Goal: Navigation & Orientation: Find specific page/section

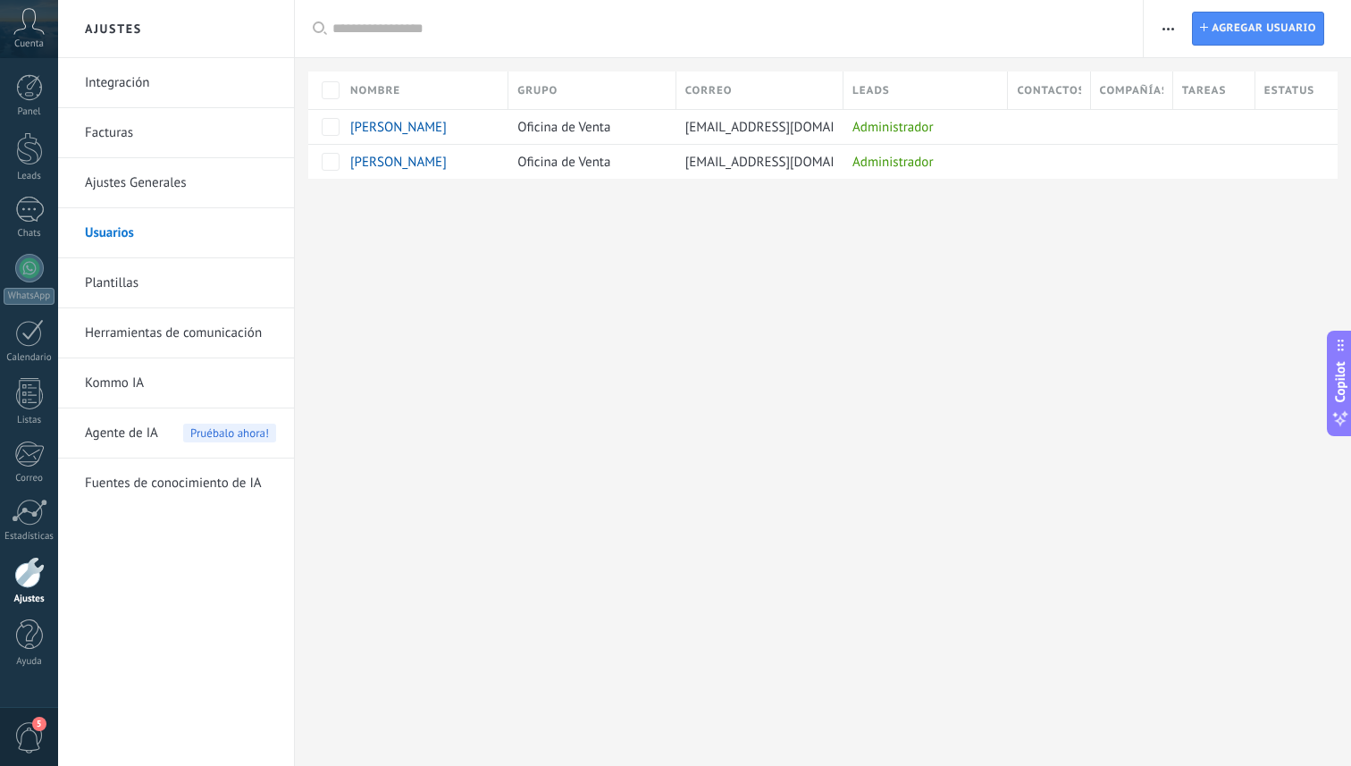
click at [29, 37] on div "Cuenta" at bounding box center [29, 29] width 58 height 58
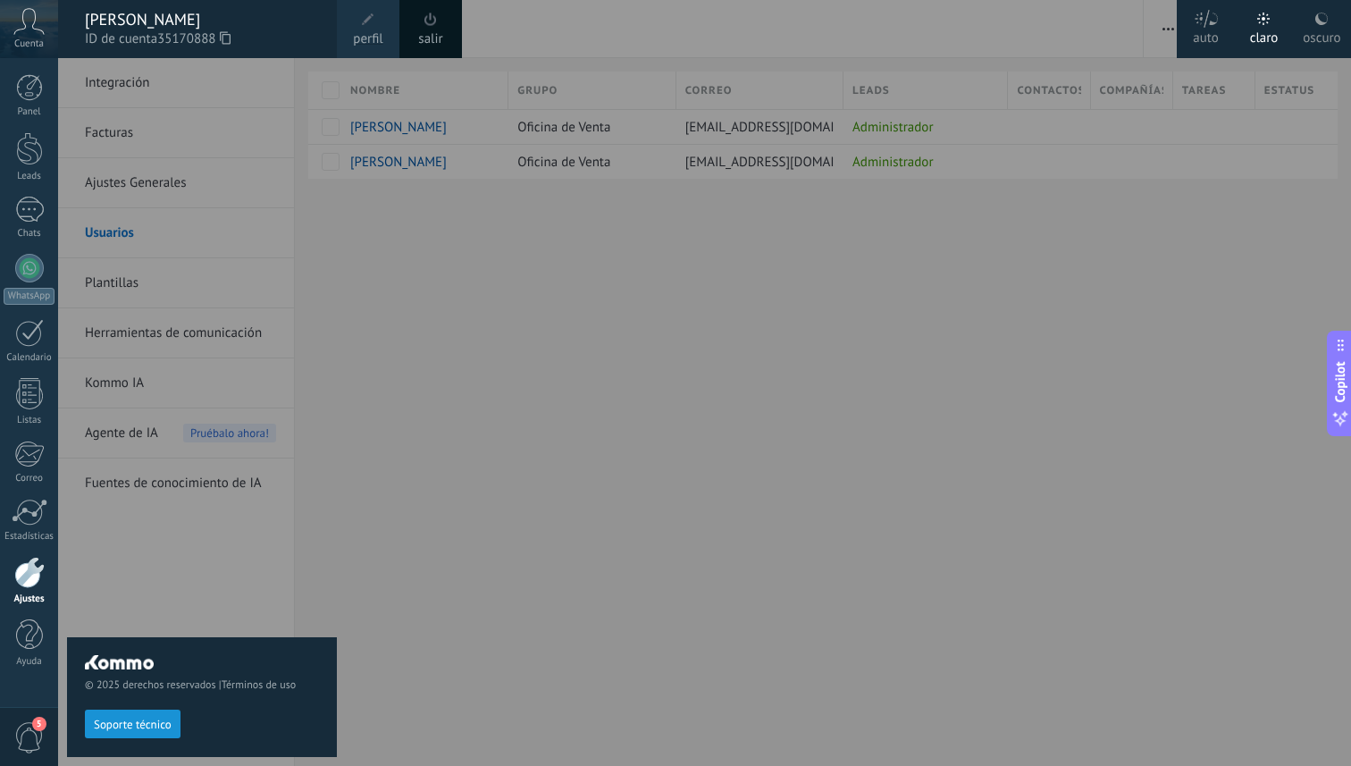
click at [29, 130] on div "Panel Leads Chats WhatsApp Clientes" at bounding box center [29, 379] width 58 height 611
click at [29, 142] on div at bounding box center [29, 148] width 27 height 33
